Goal: Task Accomplishment & Management: Manage account settings

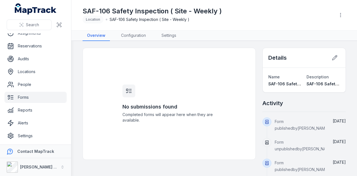
click at [46, 97] on link "Forms" at bounding box center [35, 97] width 62 height 11
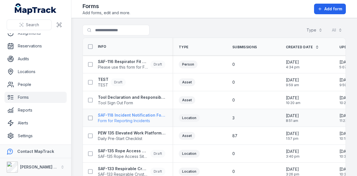
click at [155, 113] on strong "SAF-118 Incident Notification Form" at bounding box center [132, 116] width 68 height 6
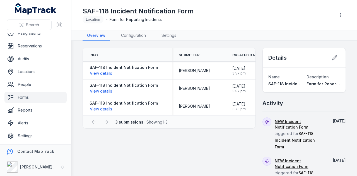
click at [146, 25] on div "SAF-118 Incident Notification Form Location Form for Reporting Incidents" at bounding box center [215, 15] width 264 height 26
click at [140, 32] on link "Configuration" at bounding box center [134, 35] width 34 height 11
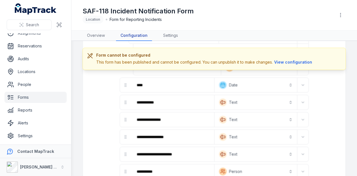
scroll to position [84, 0]
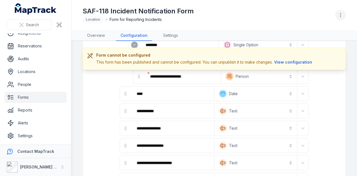
click at [346, 14] on button "button" at bounding box center [341, 15] width 11 height 11
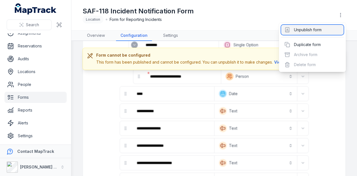
click at [326, 27] on div "Unpublish form" at bounding box center [312, 30] width 63 height 10
